Goal: Task Accomplishment & Management: Manage account settings

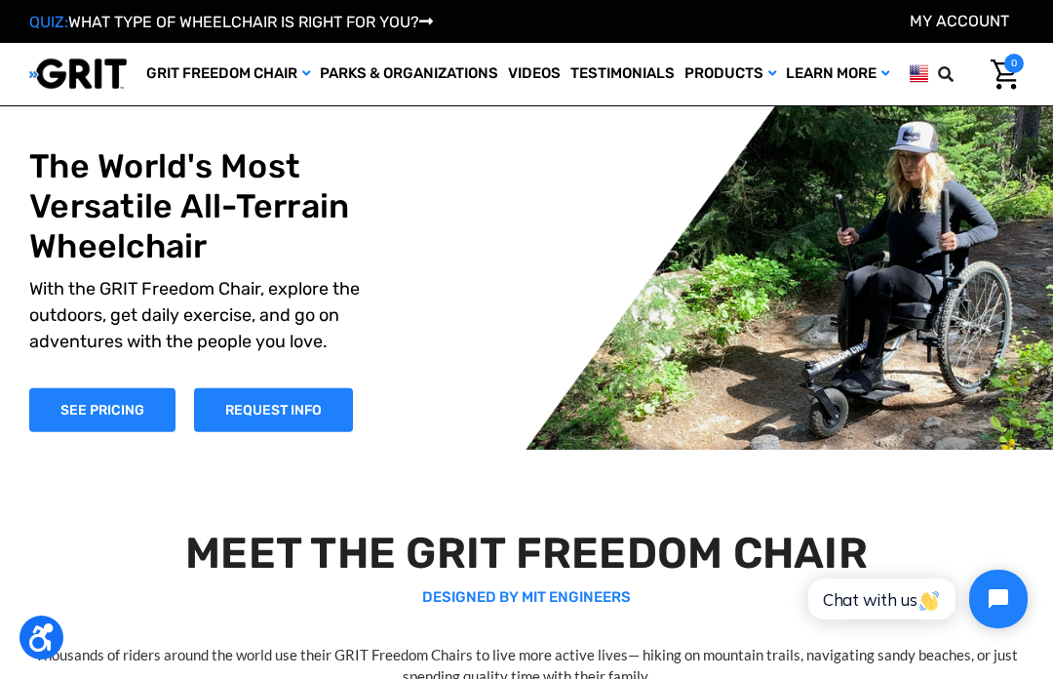
click at [943, 21] on link "My Account" at bounding box center [959, 21] width 99 height 19
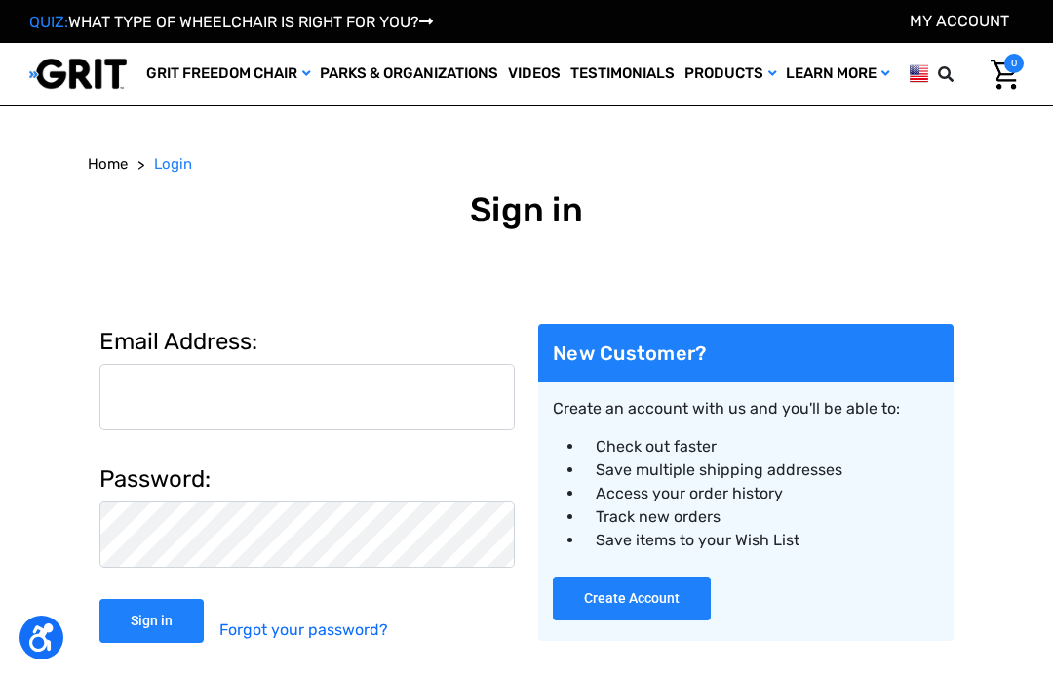
click at [227, 430] on input "Email Address:" at bounding box center [307, 397] width 416 height 66
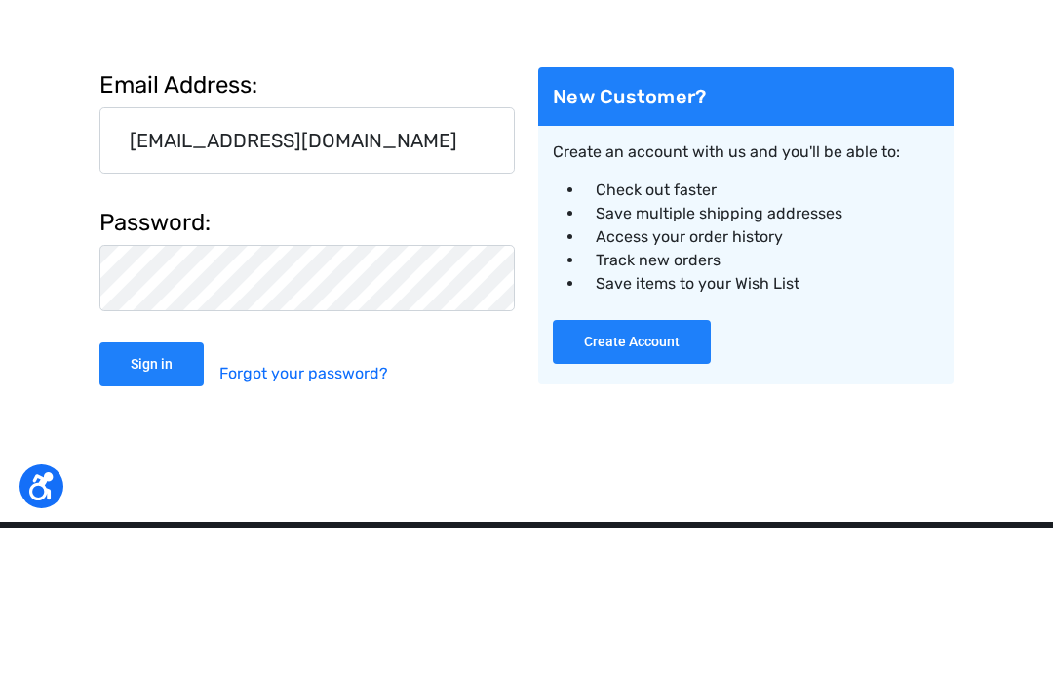
type input "[EMAIL_ADDRESS][DOMAIN_NAME]"
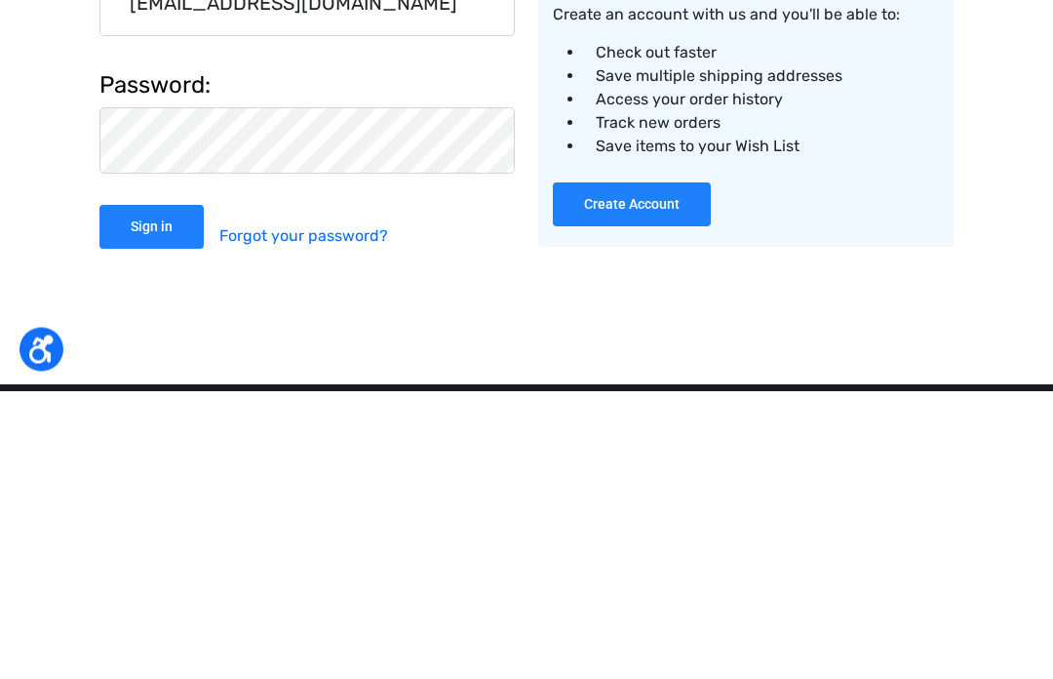
click at [154, 494] on input "Sign in" at bounding box center [151, 516] width 104 height 44
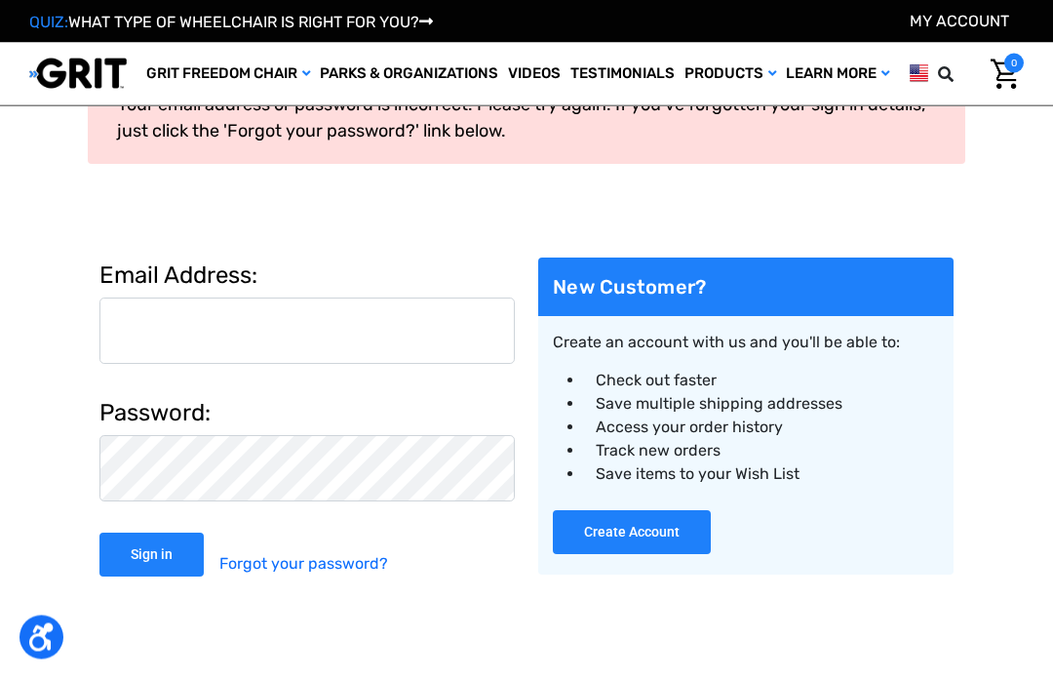
scroll to position [116, 0]
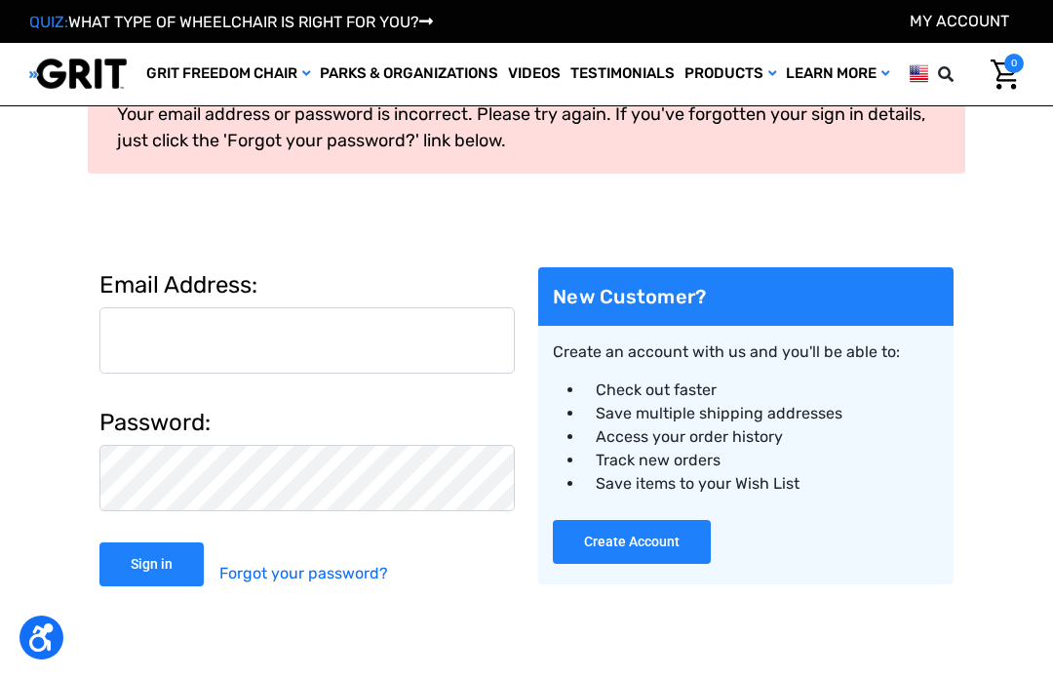
click at [152, 345] on input "Email Address:" at bounding box center [307, 340] width 416 height 66
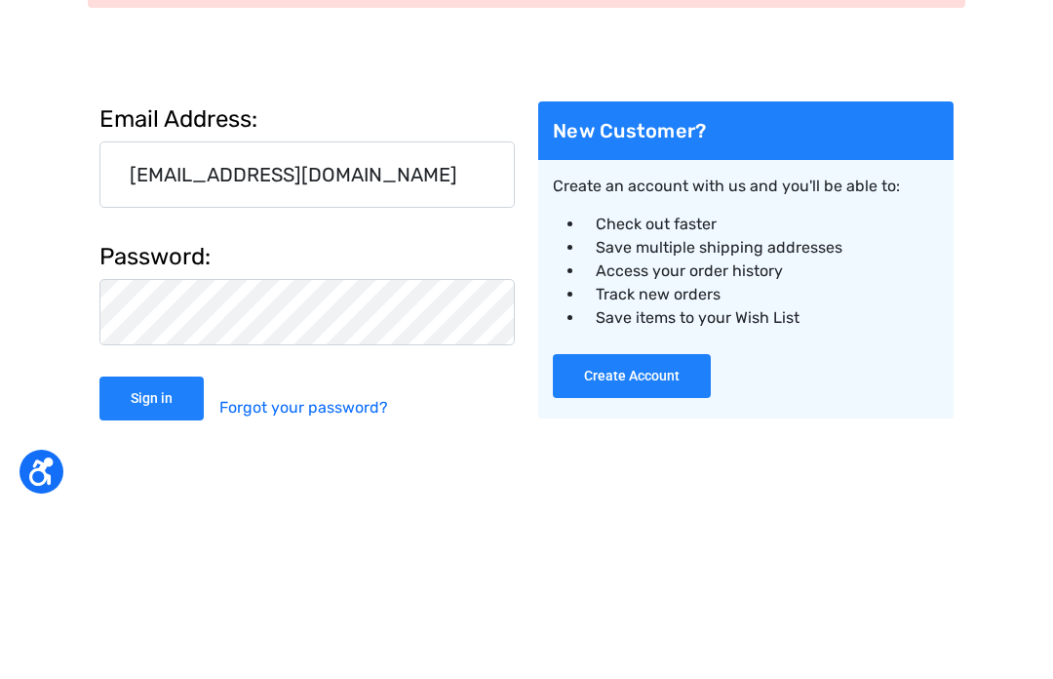
scroll to position [0, 0]
type input "drolletjies@icloud.com"
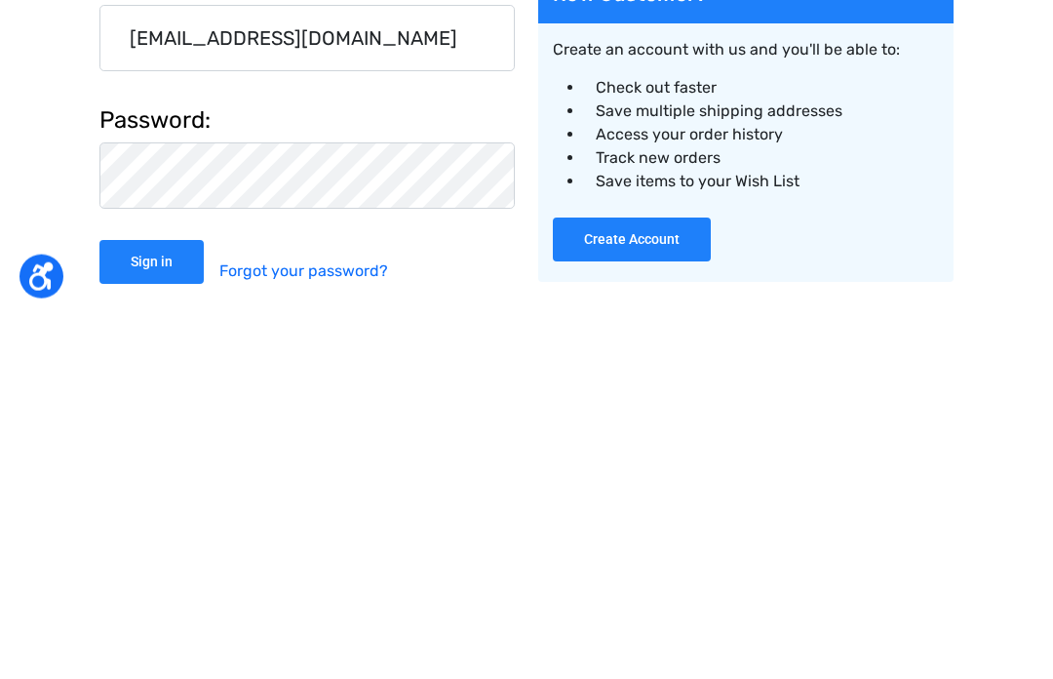
scroll to position [59, 0]
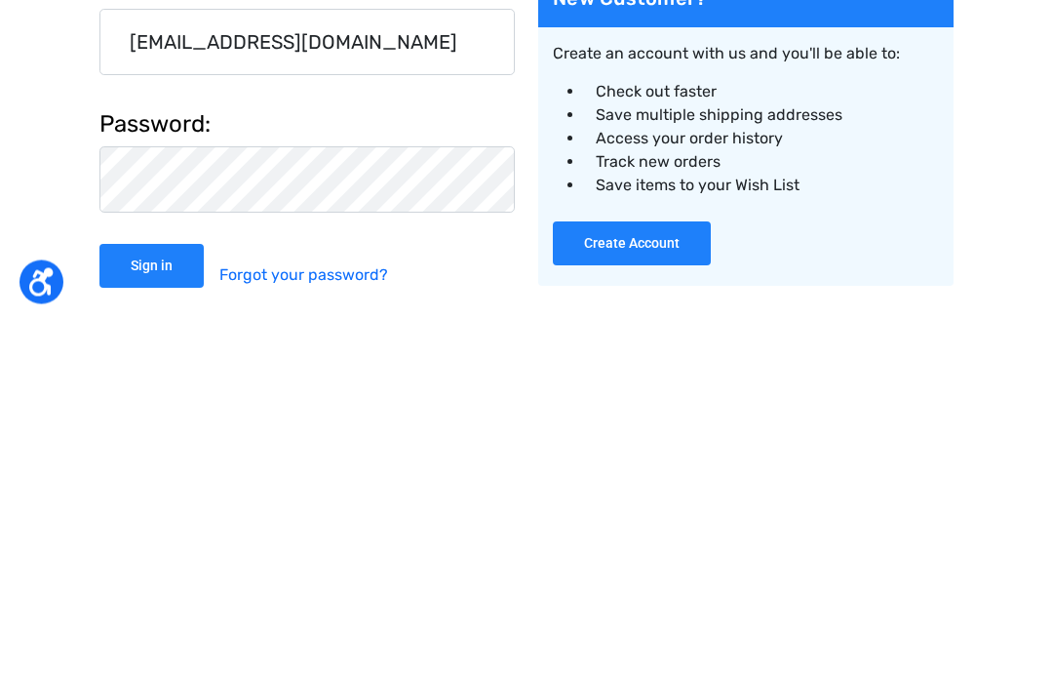
click at [153, 600] on input "Sign in" at bounding box center [151, 622] width 104 height 44
